Goal: Transaction & Acquisition: Subscribe to service/newsletter

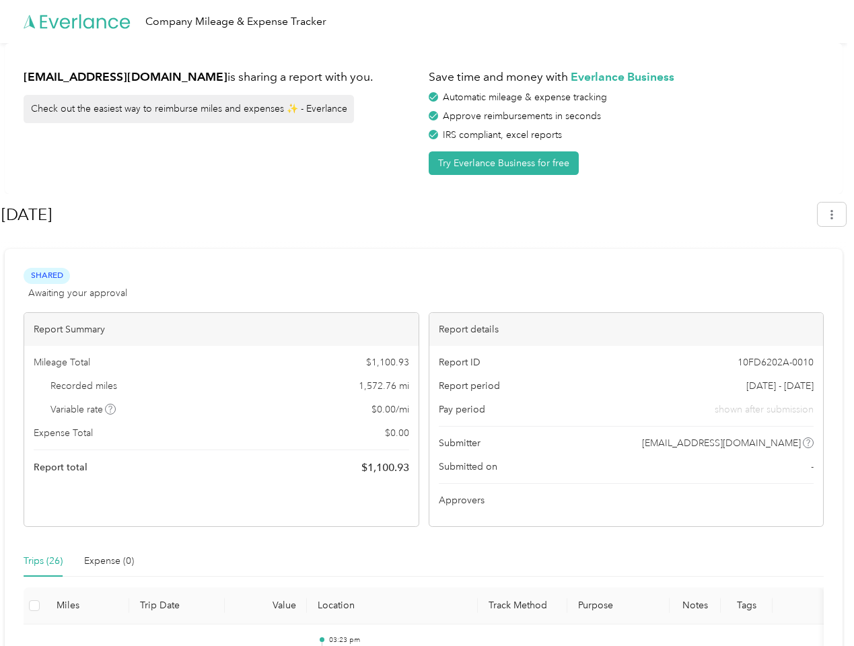
click at [429, 323] on div "Report details" at bounding box center [626, 329] width 394 height 33
click at [427, 22] on div "Company Mileage & Expense Tracker" at bounding box center [423, 21] width 847 height 43
click at [506, 163] on button "Try Everlance Business for free" at bounding box center [504, 163] width 150 height 24
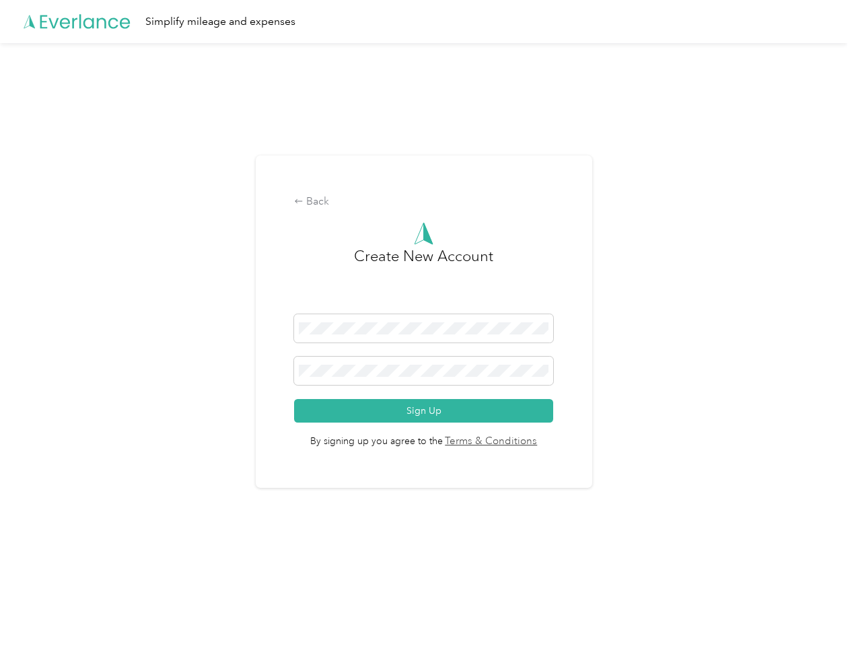
click at [409, 215] on div "Back Create New Account Sign Up By signing up you agree to the Terms & Conditio…" at bounding box center [424, 321] width 337 height 333
click at [839, 214] on div "Back Create New Account Sign Up By signing up you agree to the Terms & Conditio…" at bounding box center [423, 327] width 847 height 569
click at [111, 409] on div "Back Create New Account Sign Up By signing up you agree to the Terms & Conditio…" at bounding box center [423, 327] width 847 height 569
click at [530, 443] on link "Terms & Conditions" at bounding box center [490, 441] width 95 height 15
click at [43, 561] on div "Back Create New Account Sign Up By signing up you agree to the Terms & Conditio…" at bounding box center [423, 327] width 847 height 569
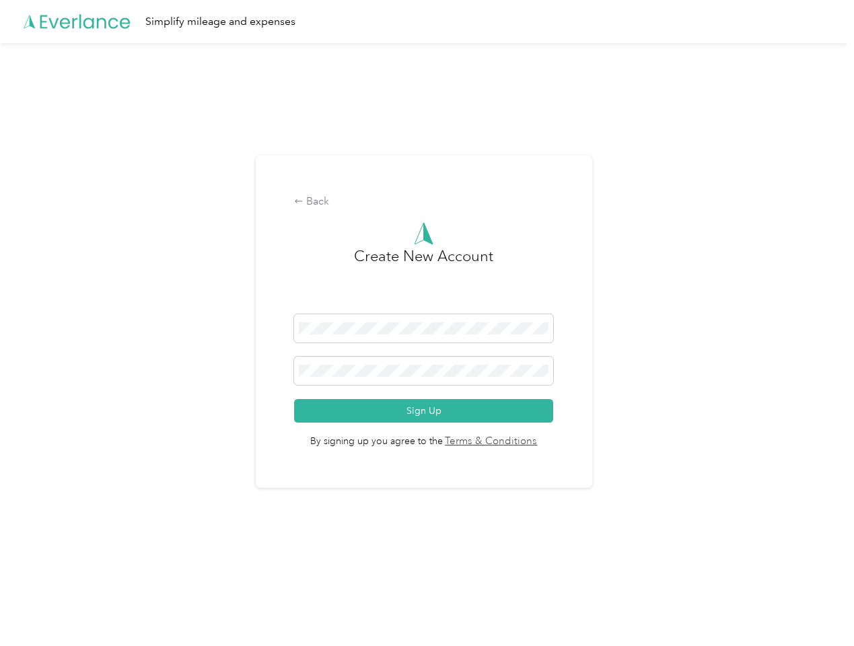
click at [109, 561] on div "Back Create New Account Sign Up By signing up you agree to the Terms & Conditio…" at bounding box center [423, 327] width 847 height 569
click at [34, 606] on div "Back Create New Account Sign Up By signing up you agree to the Terms & Conditio…" at bounding box center [423, 327] width 847 height 569
